Goal: Information Seeking & Learning: Understand process/instructions

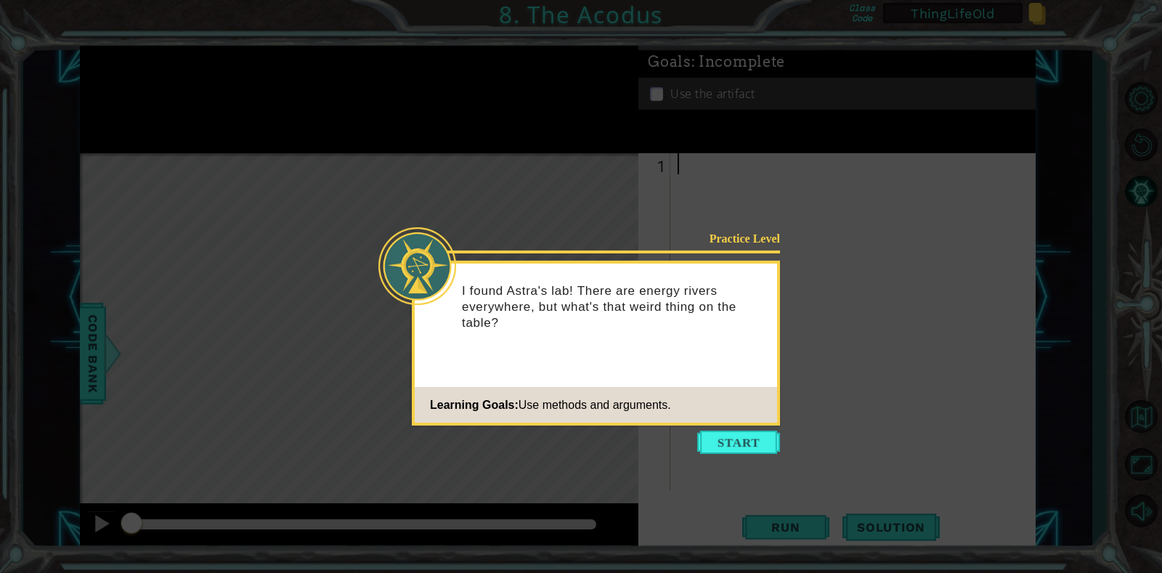
click at [749, 439] on button "Start" at bounding box center [738, 442] width 83 height 23
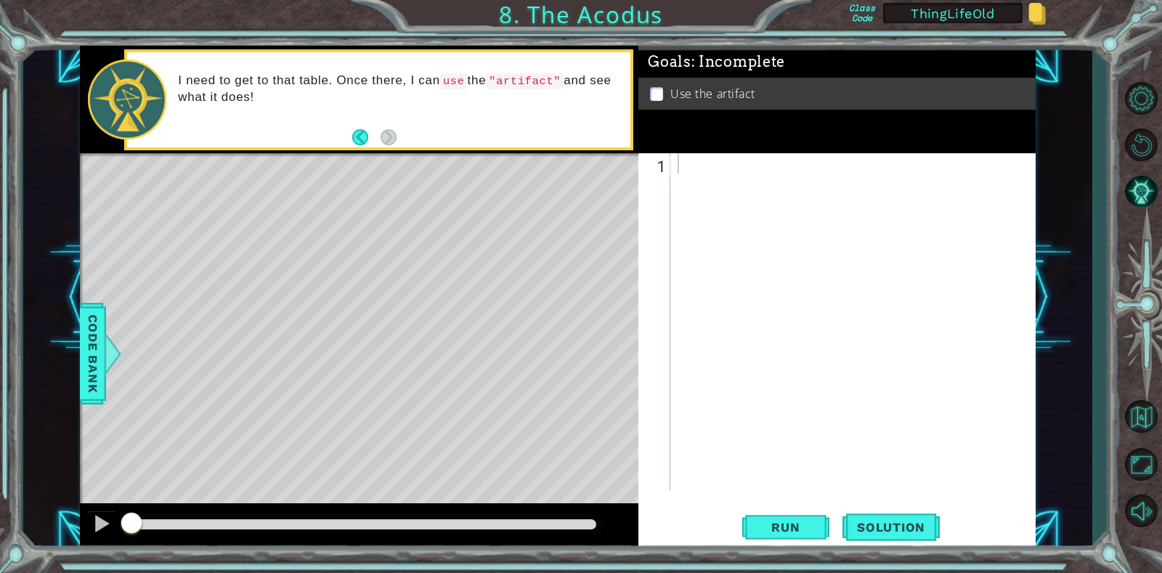
click at [91, 325] on span "Code Bank" at bounding box center [92, 353] width 23 height 89
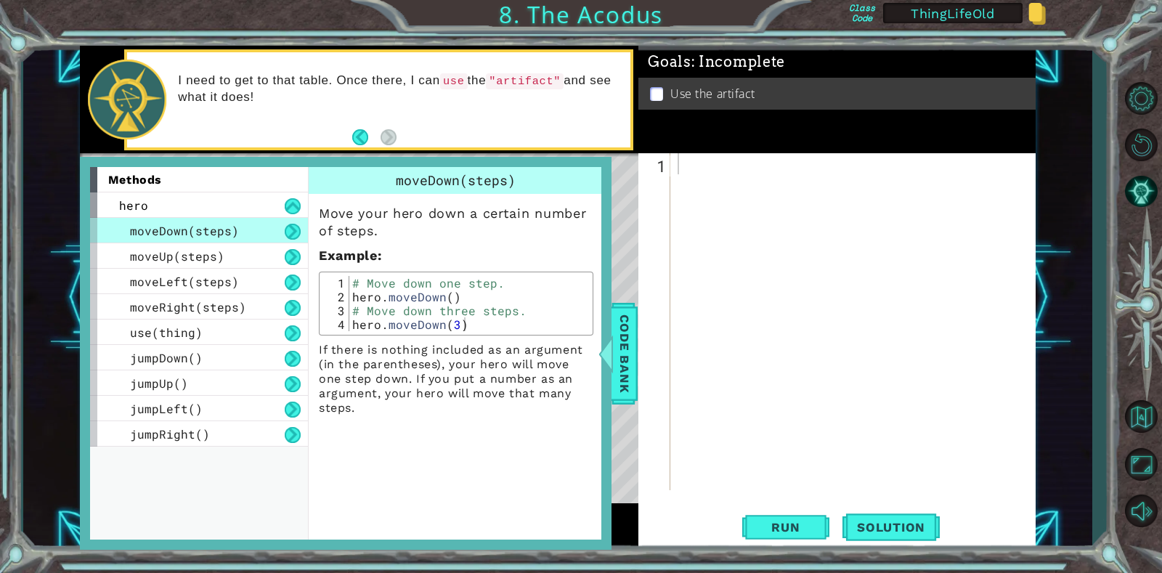
click at [291, 208] on button at bounding box center [293, 206] width 16 height 16
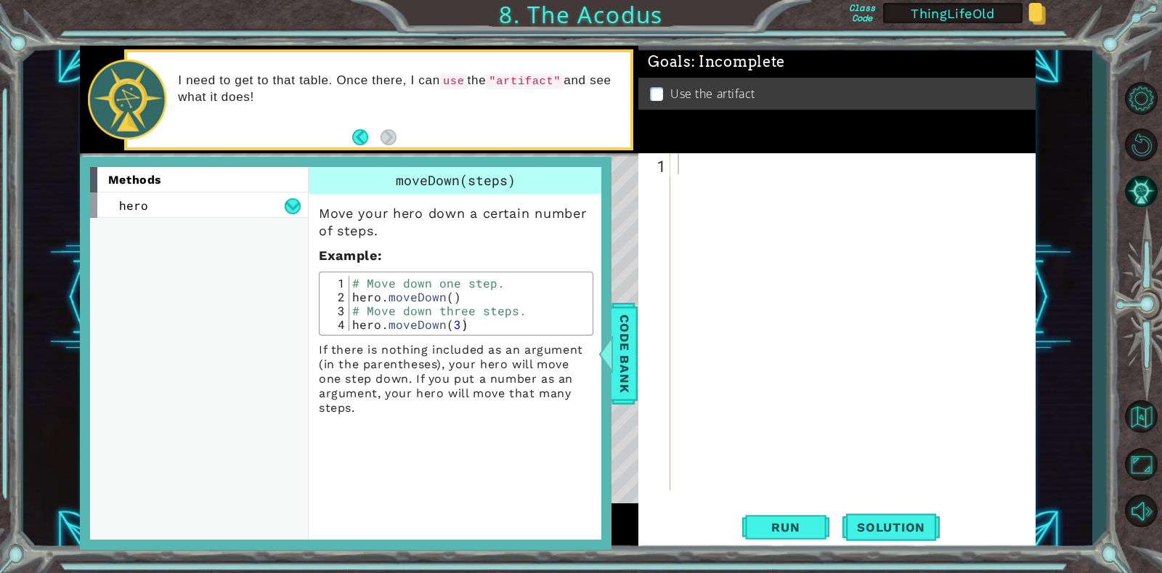
click at [291, 208] on button at bounding box center [293, 206] width 16 height 16
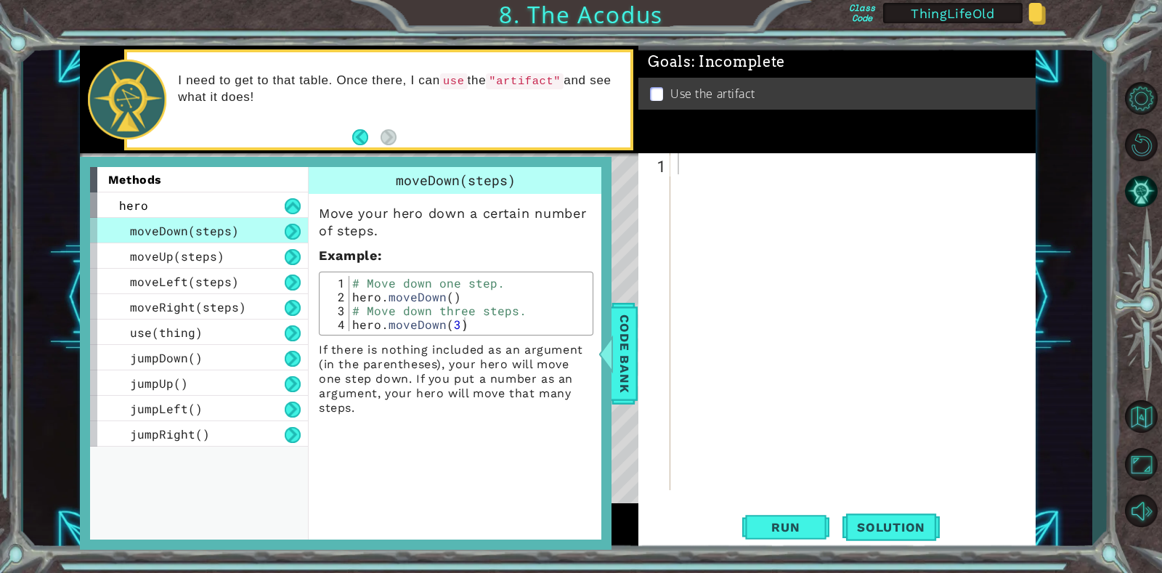
click at [298, 335] on button at bounding box center [293, 333] width 16 height 16
